Goal: Download file/media

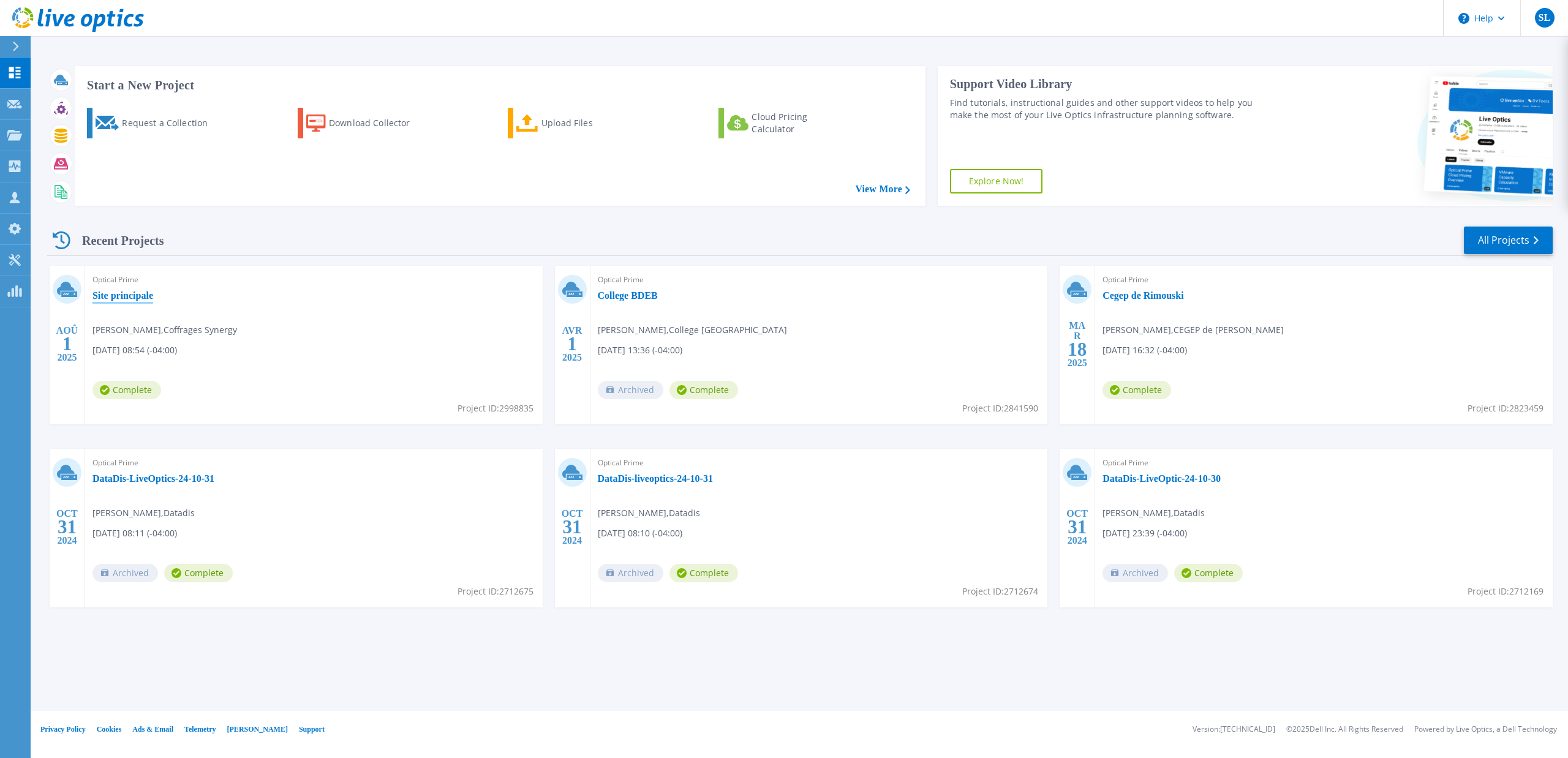
click at [138, 297] on link "Site principale" at bounding box center [123, 295] width 61 height 12
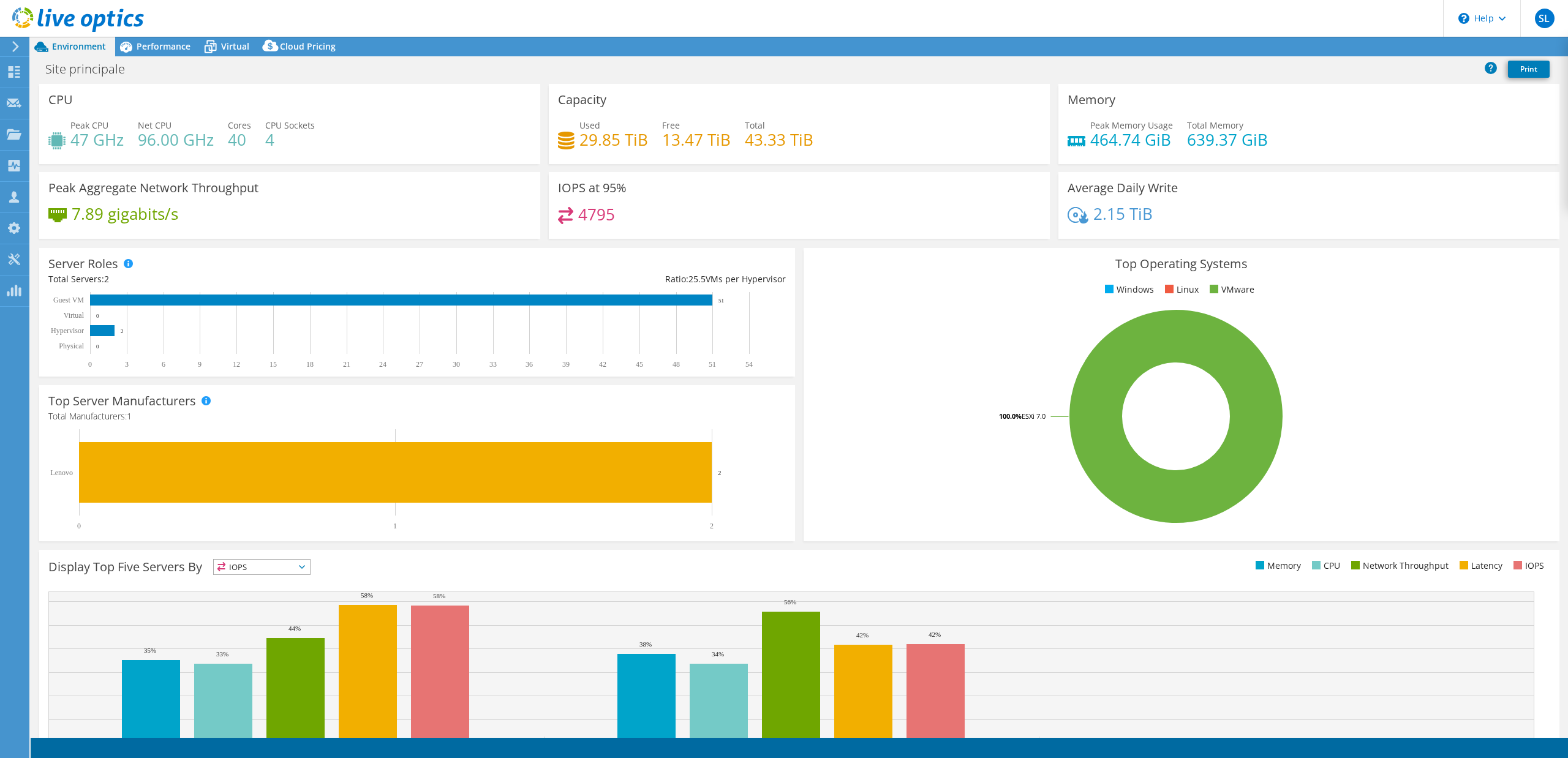
select select "USD"
click at [1362, 45] on link "Reports" at bounding box center [1360, 47] width 59 height 19
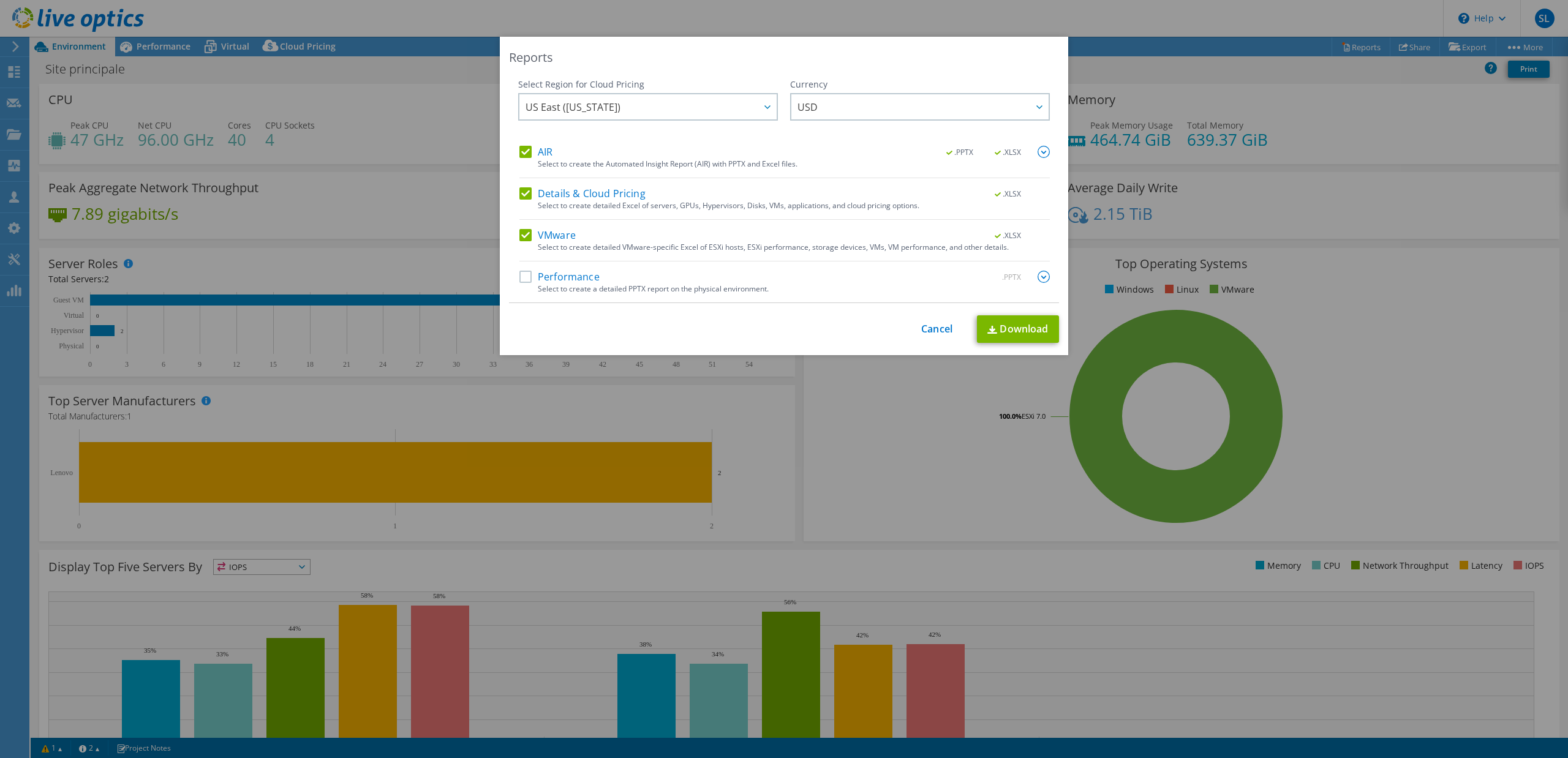
click at [567, 197] on label "Details & Cloud Pricing" at bounding box center [582, 193] width 126 height 12
click at [0, 0] on input "Details & Cloud Pricing" at bounding box center [0, 0] width 0 height 0
click at [533, 155] on label "AIR" at bounding box center [535, 151] width 33 height 12
click at [0, 0] on input "AIR" at bounding box center [0, 0] width 0 height 0
click at [1032, 328] on link "Download" at bounding box center [1018, 329] width 82 height 28
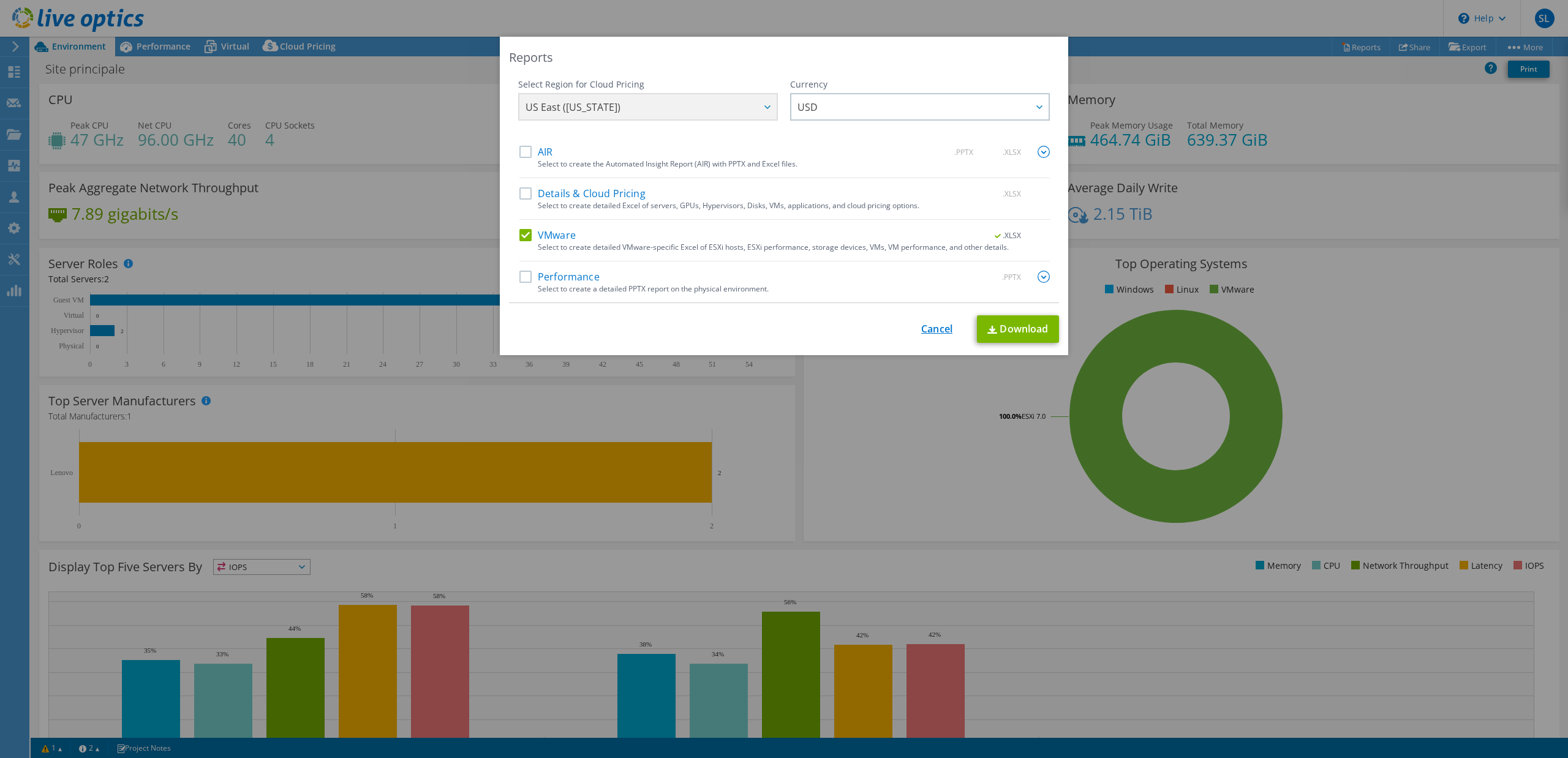
click at [931, 330] on link "Cancel" at bounding box center [937, 329] width 31 height 11
